Goal: Find specific fact: Find specific fact

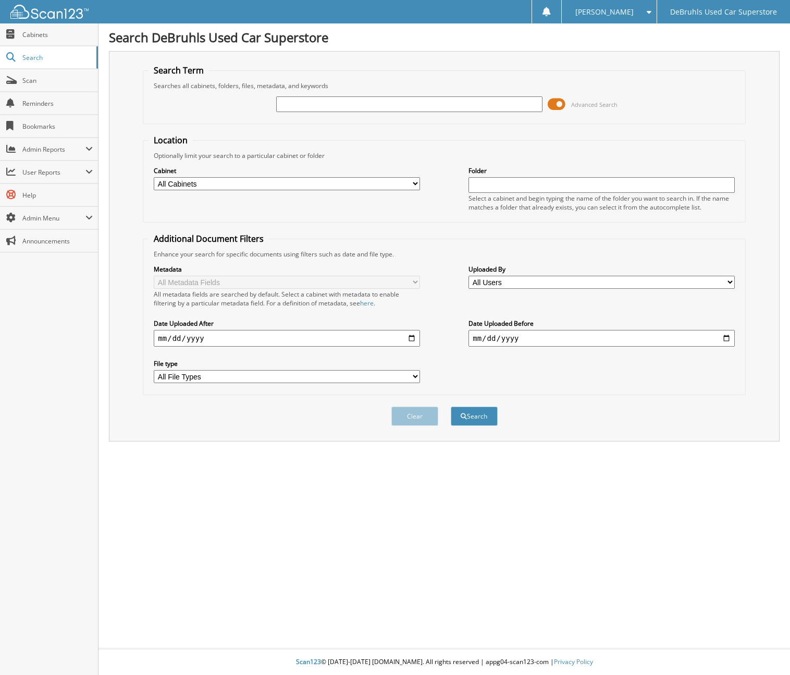
click at [356, 99] on input "text" at bounding box center [409, 104] width 266 height 16
type input "Q610229647"
click at [451, 406] on button "Search" at bounding box center [474, 415] width 47 height 19
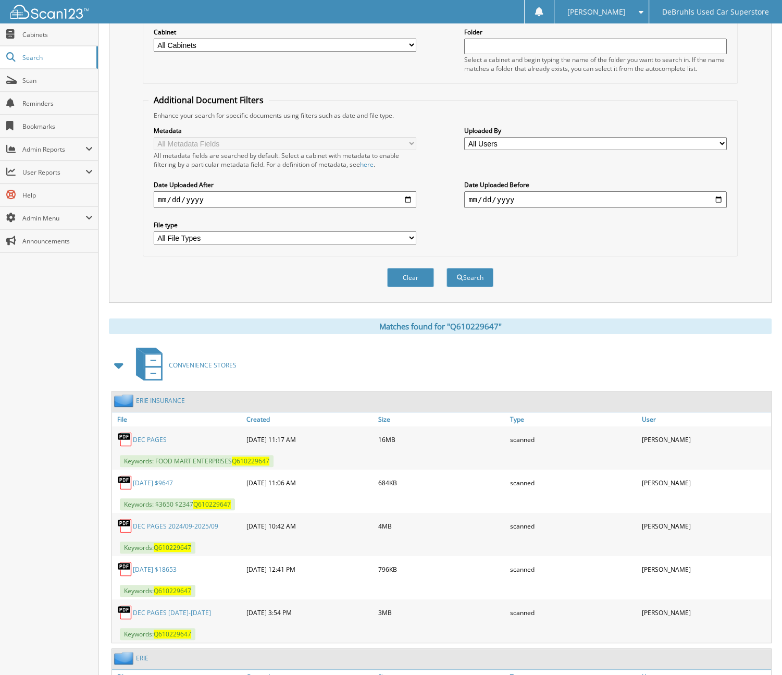
scroll to position [156, 0]
